Goal: Contribute content

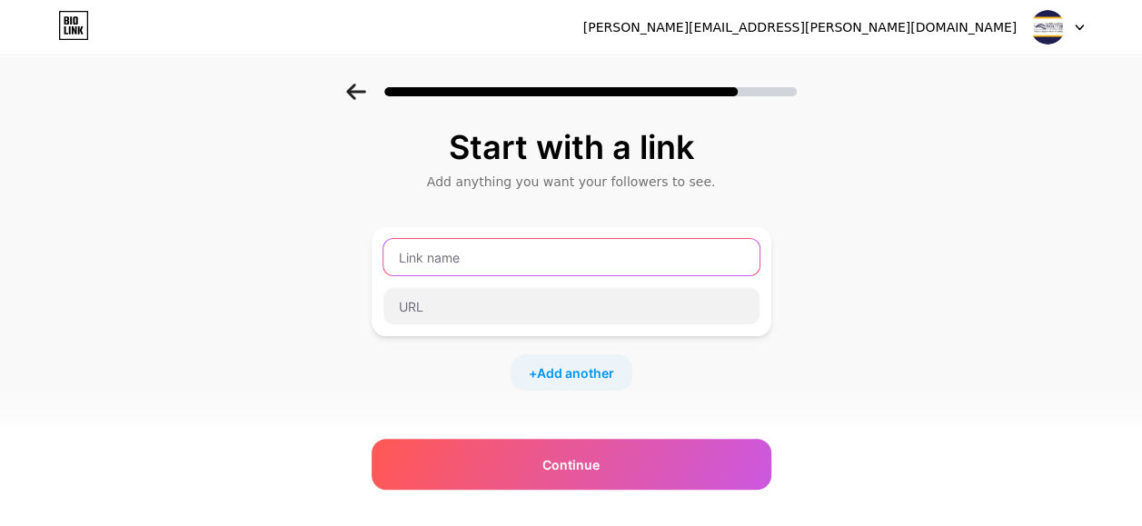
click at [620, 263] on input "text" at bounding box center [571, 257] width 376 height 36
type input "NWSC Team Poster (S2, 2025)"
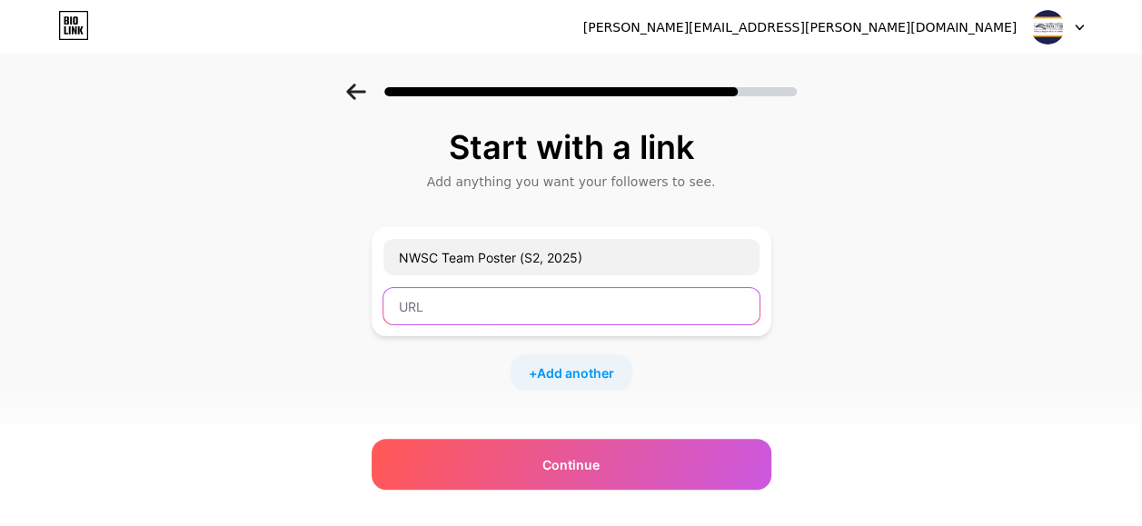
click at [518, 301] on input "text" at bounding box center [571, 306] width 376 height 36
paste input "[URL][DOMAIN_NAME]"
type input "[URL][DOMAIN_NAME]"
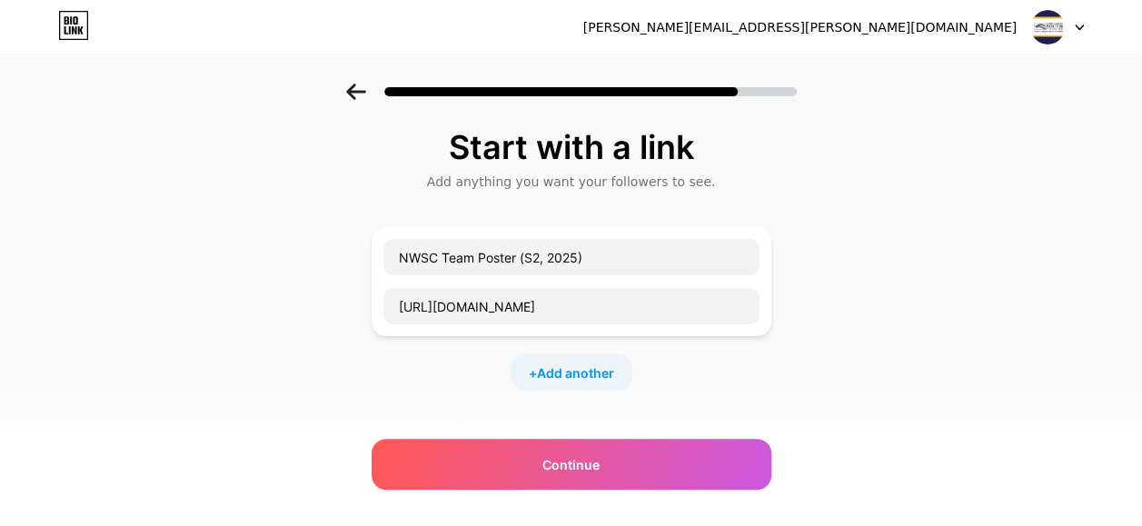
click at [580, 363] on span "Add another" at bounding box center [575, 372] width 77 height 19
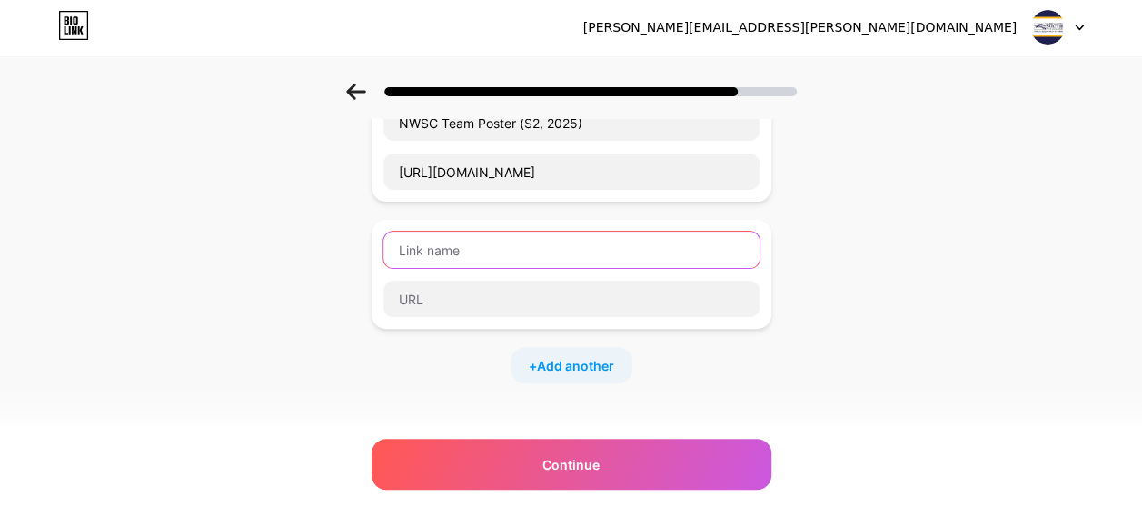
click at [633, 254] on input "text" at bounding box center [571, 250] width 376 height 36
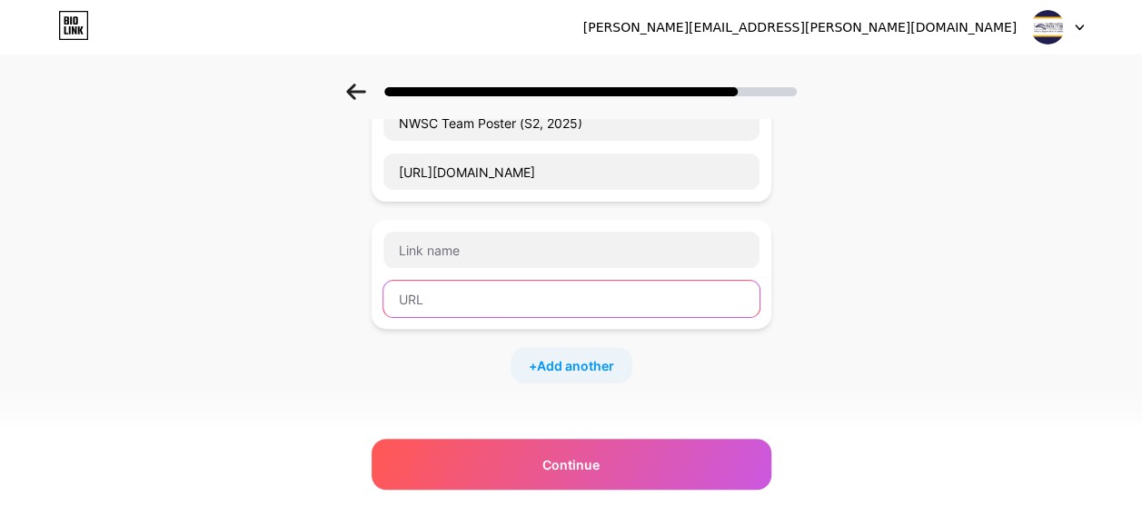
click at [550, 297] on input "text" at bounding box center [571, 299] width 376 height 36
paste input "[URL][DOMAIN_NAME]"
type input "[URL][DOMAIN_NAME]"
